Goal: Find specific page/section: Find specific page/section

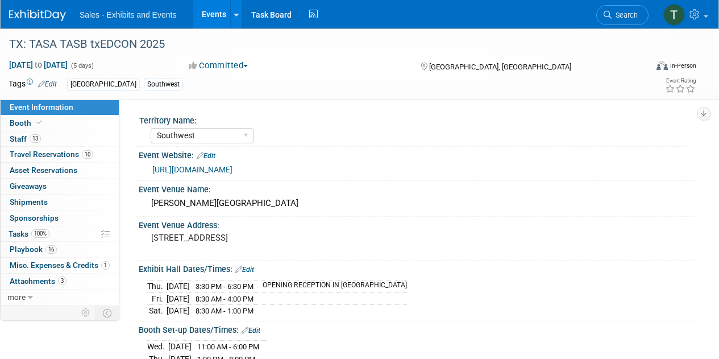
select select "Southwest"
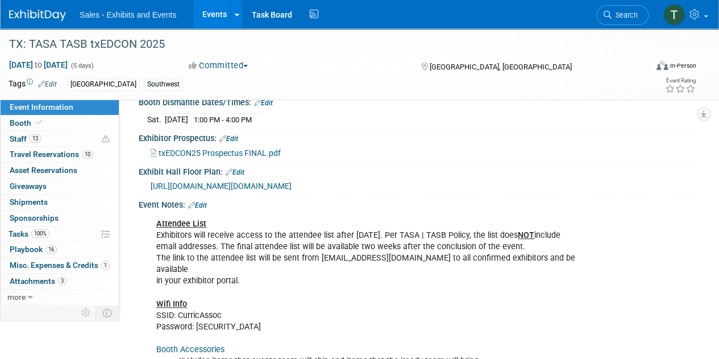
scroll to position [273, 0]
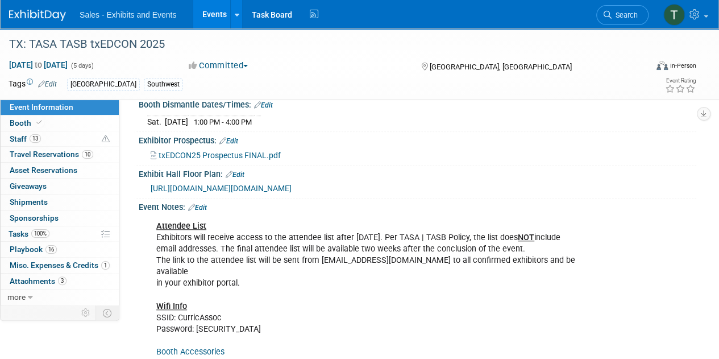
click at [292, 184] on span "[URL][DOMAIN_NAME][DOMAIN_NAME]" at bounding box center [221, 188] width 141 height 9
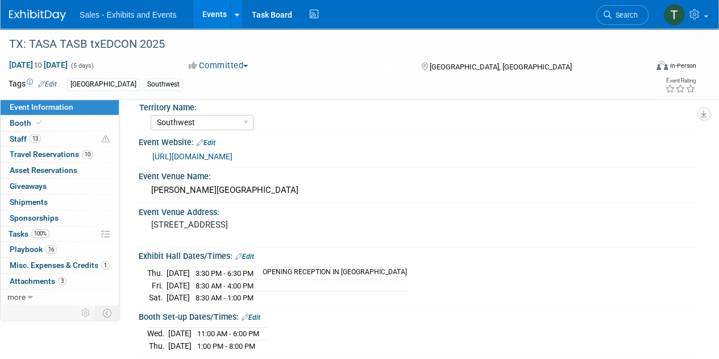
scroll to position [0, 0]
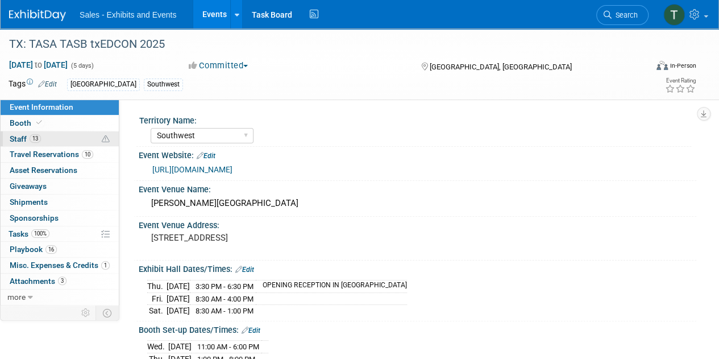
click at [20, 137] on span "Staff 13" at bounding box center [25, 138] width 31 height 9
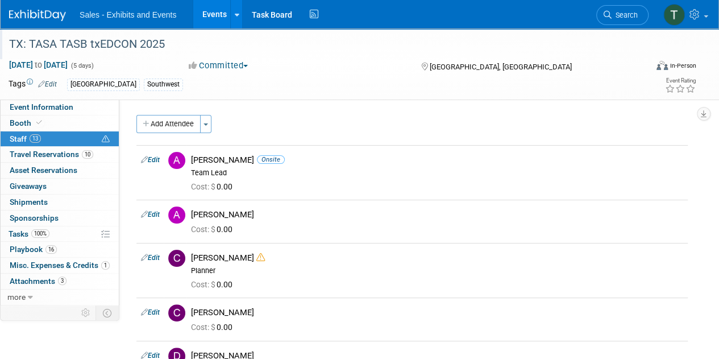
drag, startPoint x: 702, startPoint y: 47, endPoint x: 629, endPoint y: 48, distance: 73.4
click at [629, 48] on div "TX: TASA TASB txEDCON 2025" at bounding box center [352, 43] width 705 height 31
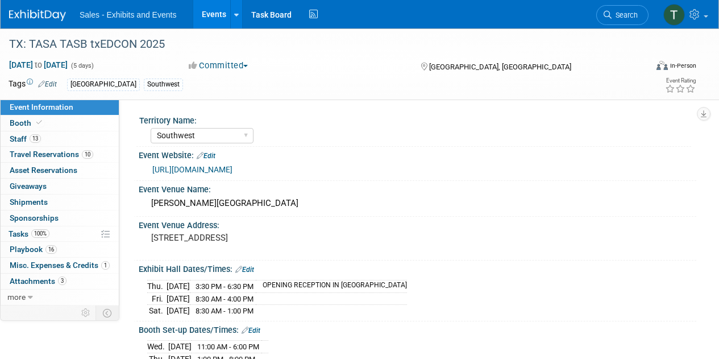
select select "Southwest"
